Goal: Task Accomplishment & Management: Manage account settings

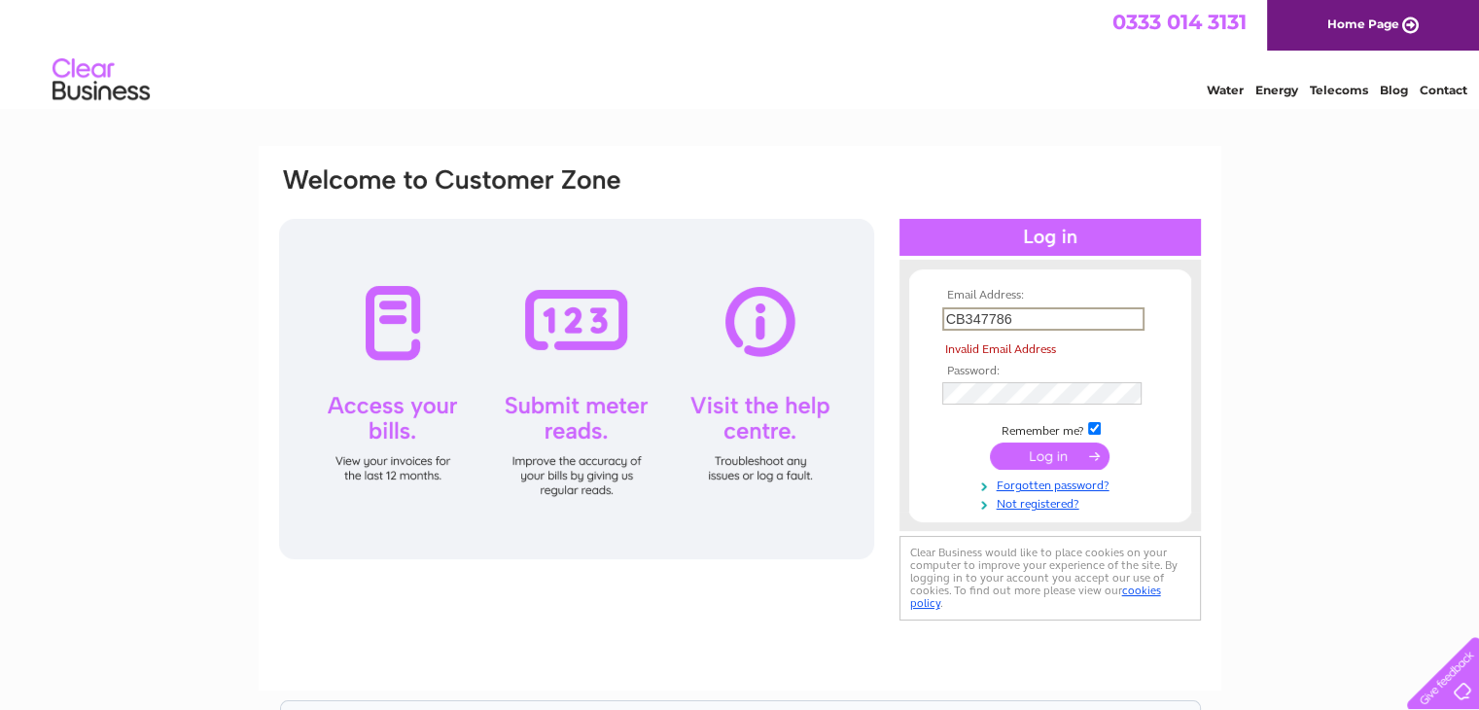
drag, startPoint x: 1047, startPoint y: 314, endPoint x: 926, endPoint y: 332, distance: 121.9
click at [926, 332] on form "Email Address: CB347786 Invalid Email Address Password: Forgotten password?" at bounding box center [1050, 400] width 282 height 223
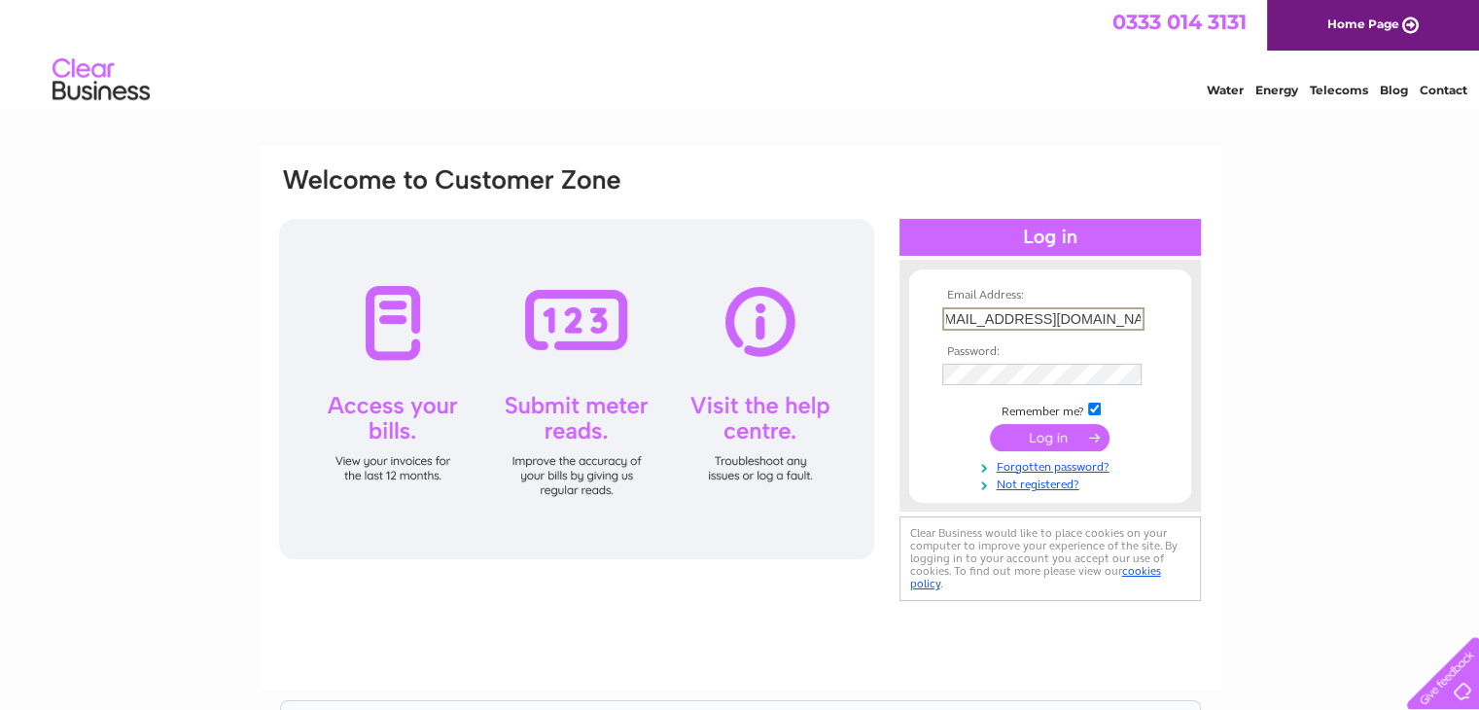
type input "Admin@totallookmonmouth.co.uk"
click at [1381, 405] on div "Email Address: Admin@totallookmonmouth.co.uk Password:" at bounding box center [739, 584] width 1479 height 877
click at [1045, 433] on input "submit" at bounding box center [1050, 435] width 120 height 27
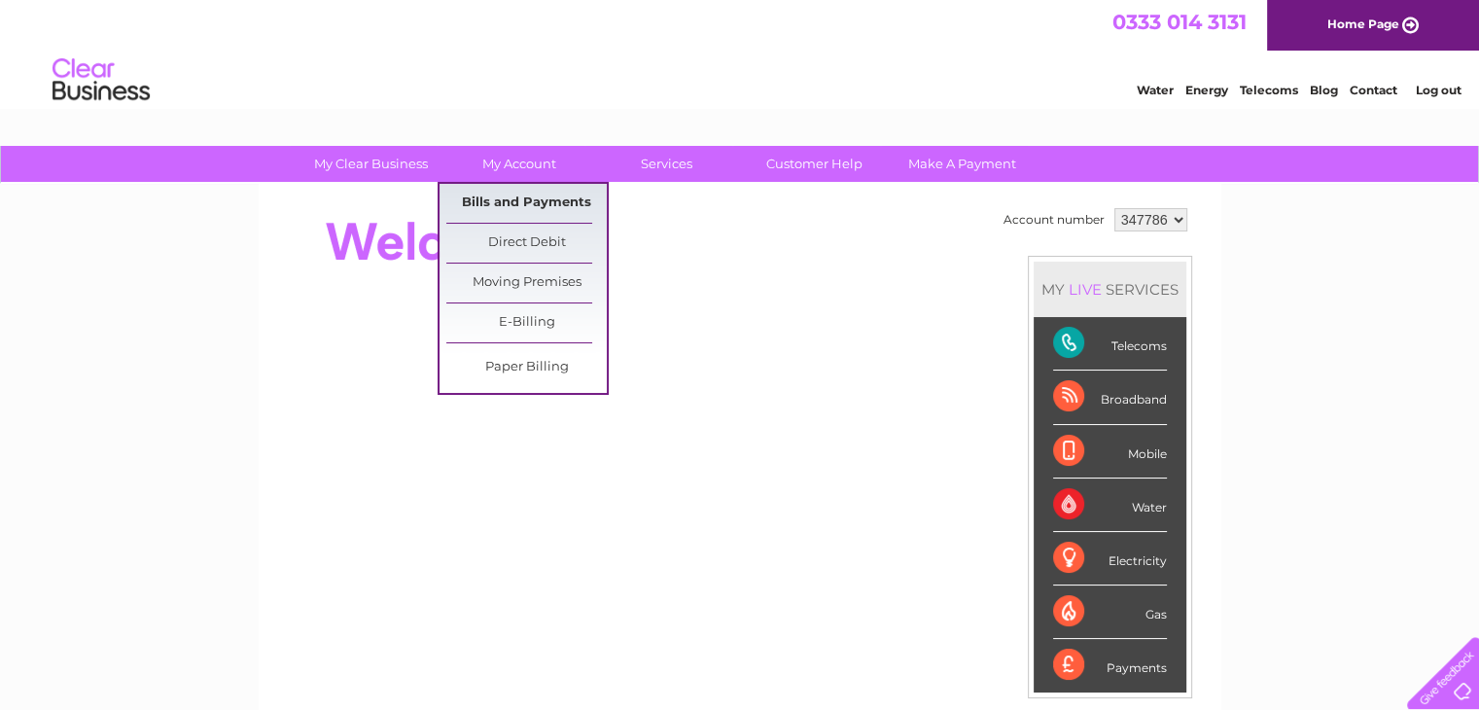
click at [525, 199] on link "Bills and Payments" at bounding box center [526, 203] width 160 height 39
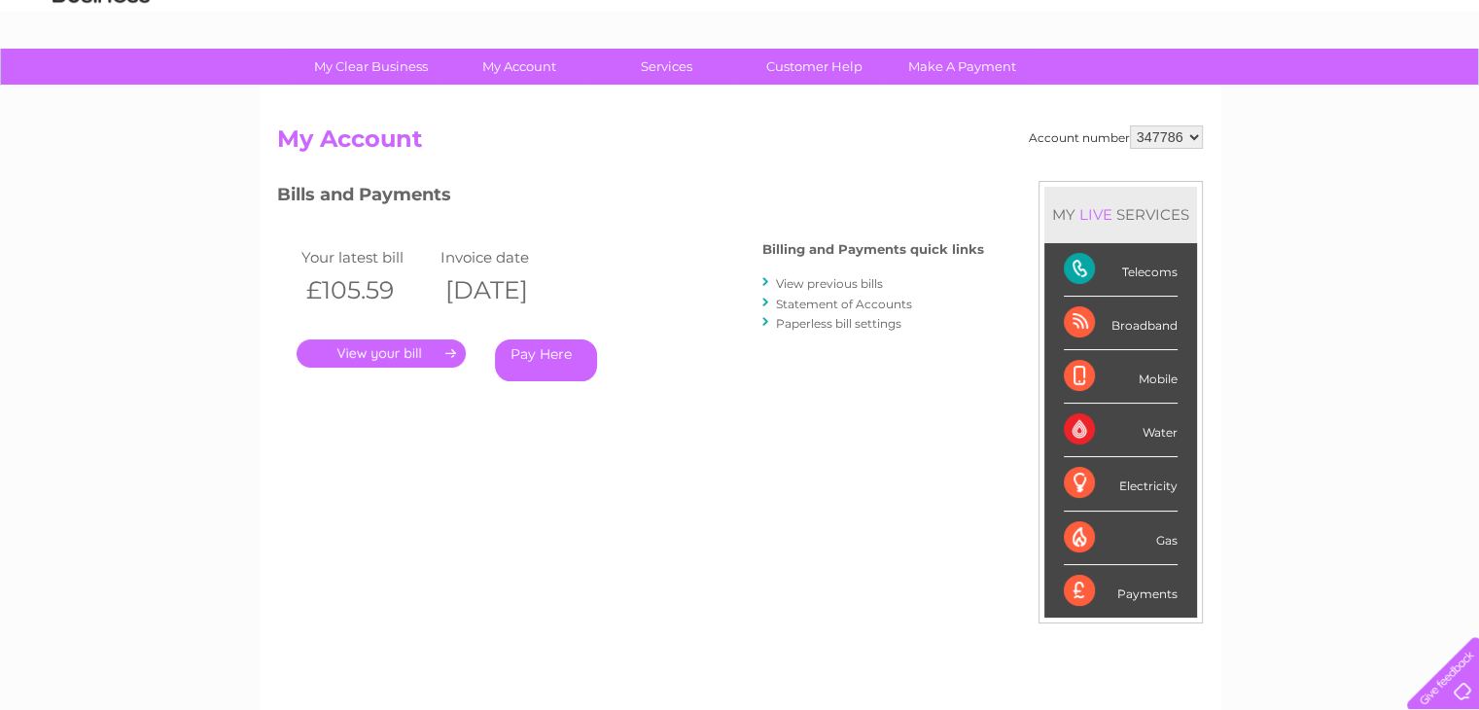
scroll to position [195, 0]
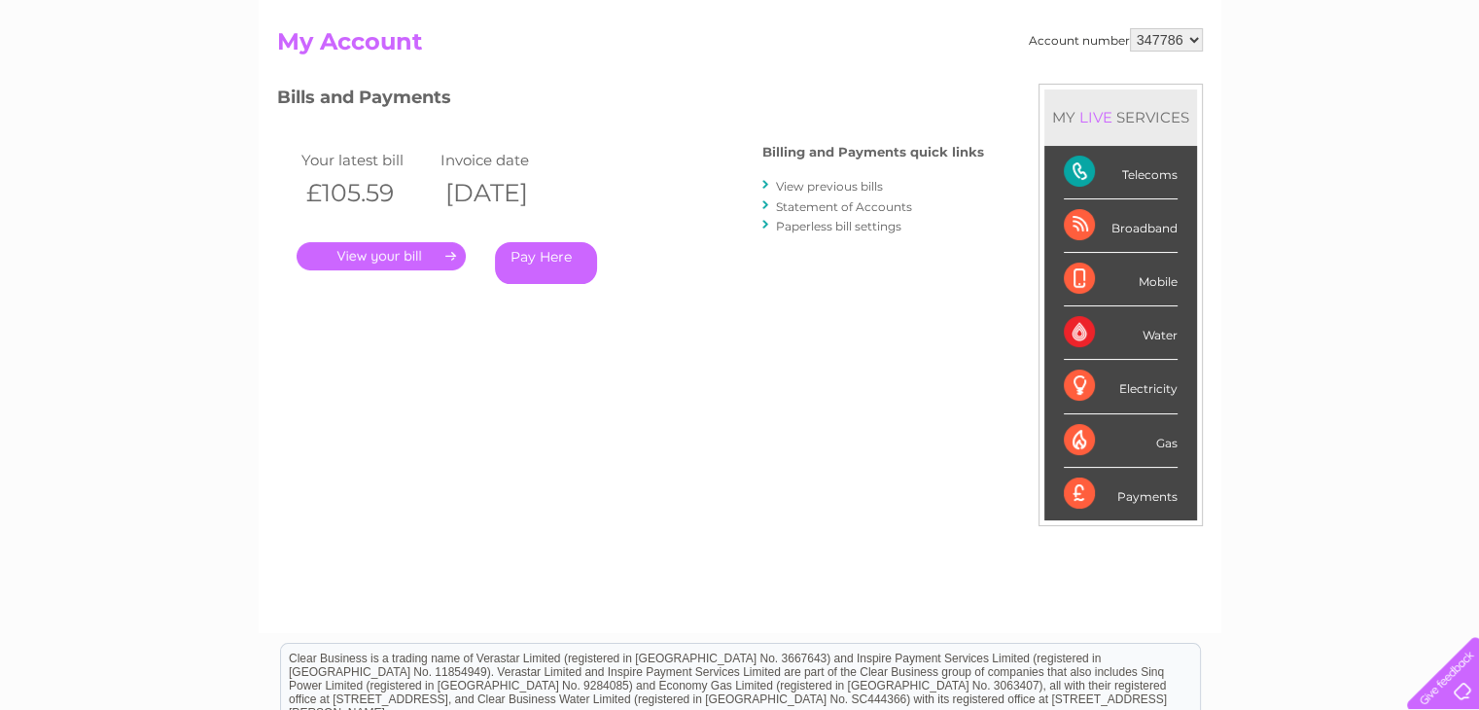
click at [835, 188] on link "View previous bills" at bounding box center [829, 186] width 107 height 15
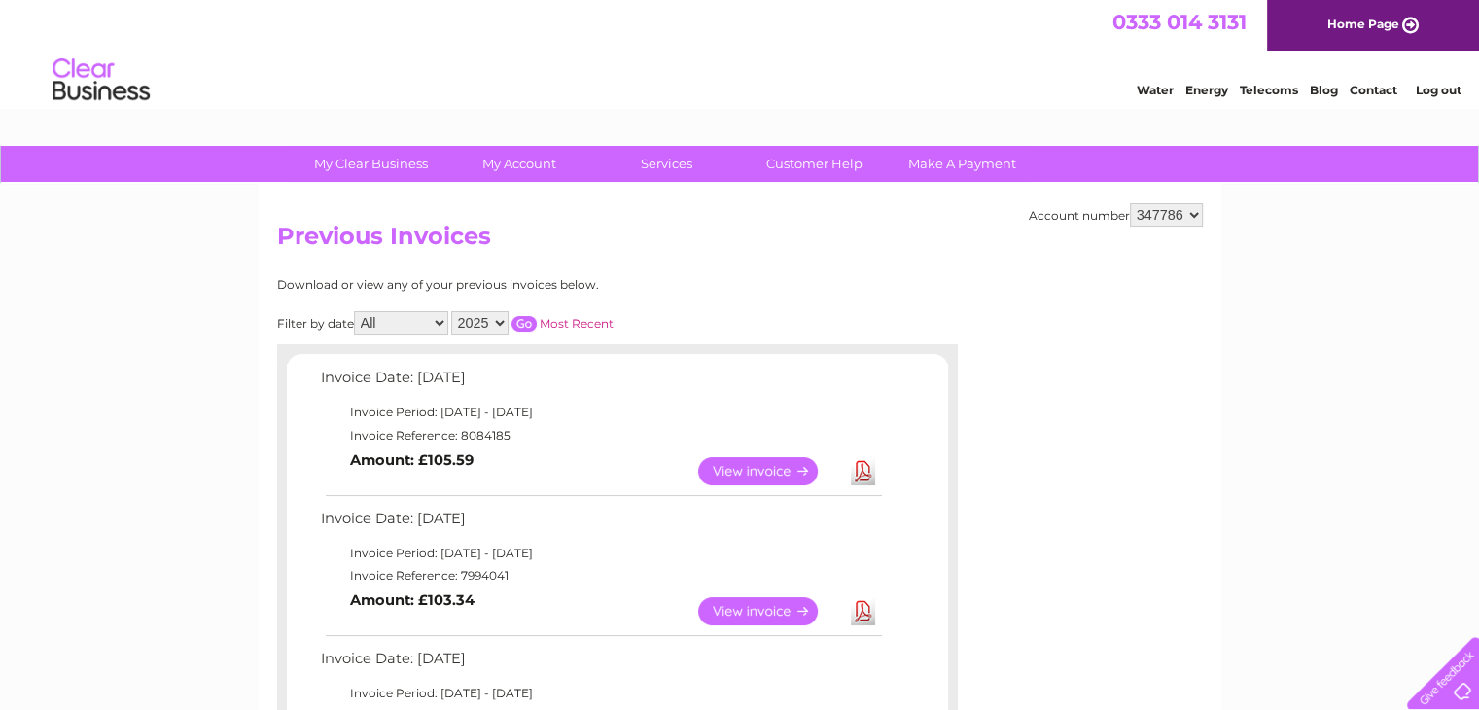
click at [746, 473] on link "View" at bounding box center [769, 471] width 143 height 28
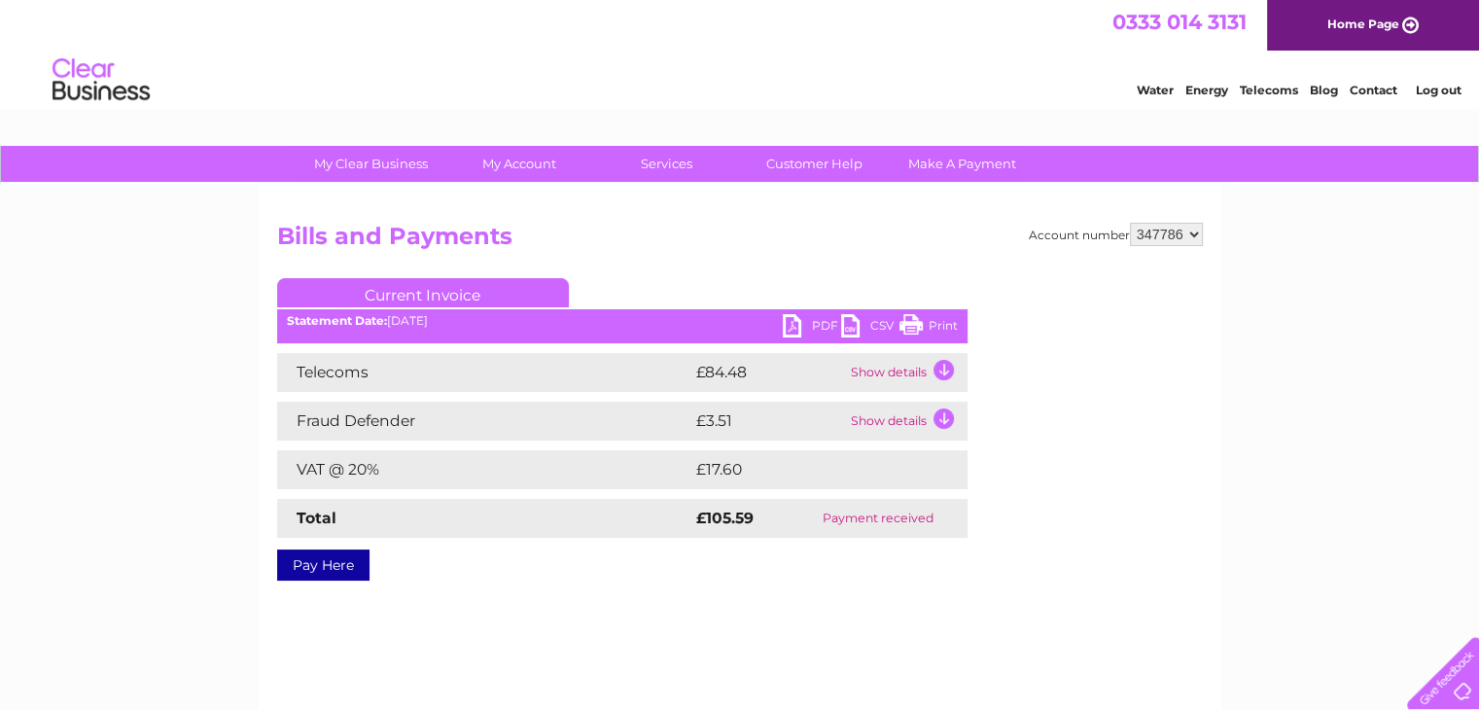
click at [790, 323] on link "PDF" at bounding box center [812, 328] width 58 height 28
